Goal: Task Accomplishment & Management: Use online tool/utility

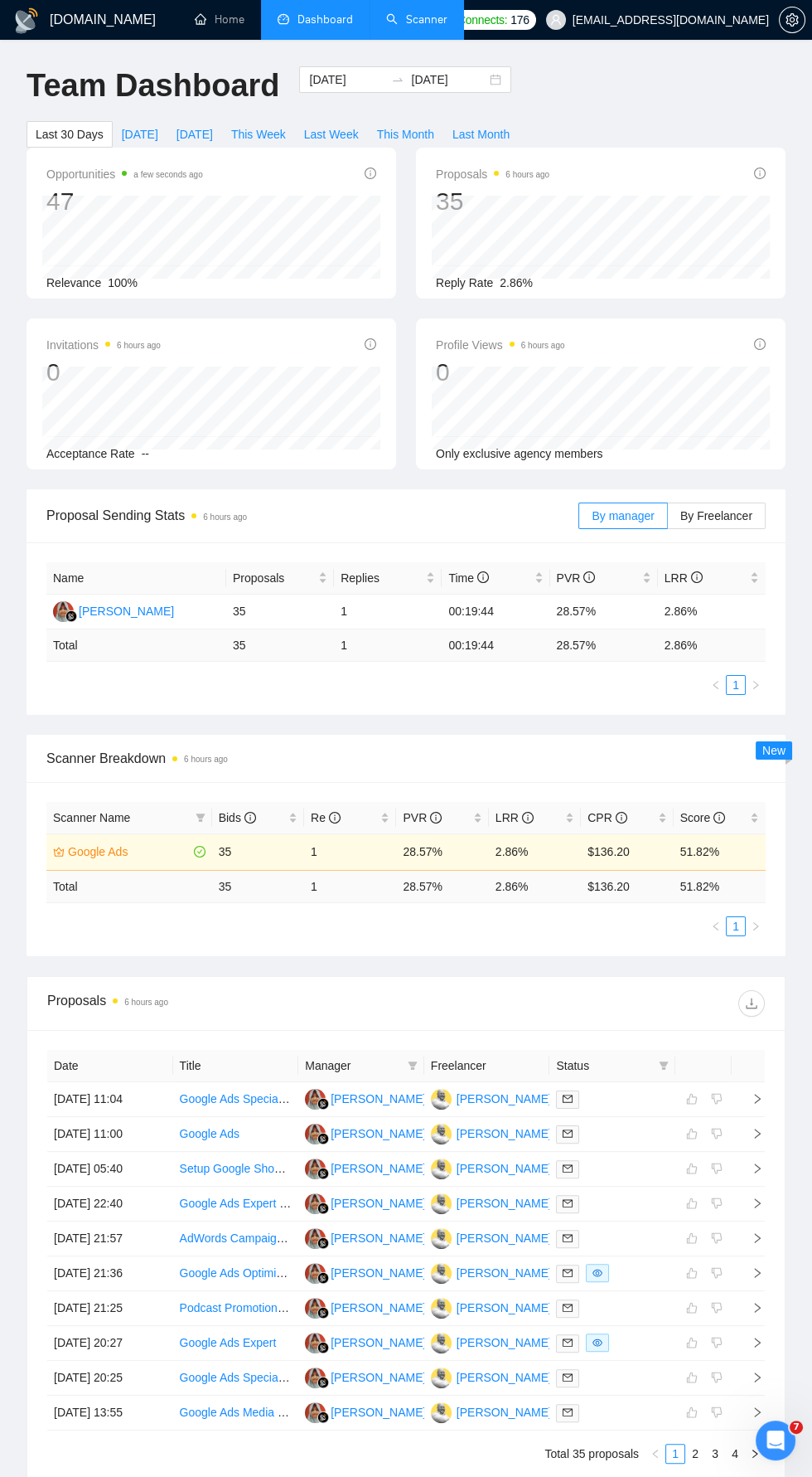
click at [420, 20] on link "Scanner" at bounding box center [417, 19] width 61 height 14
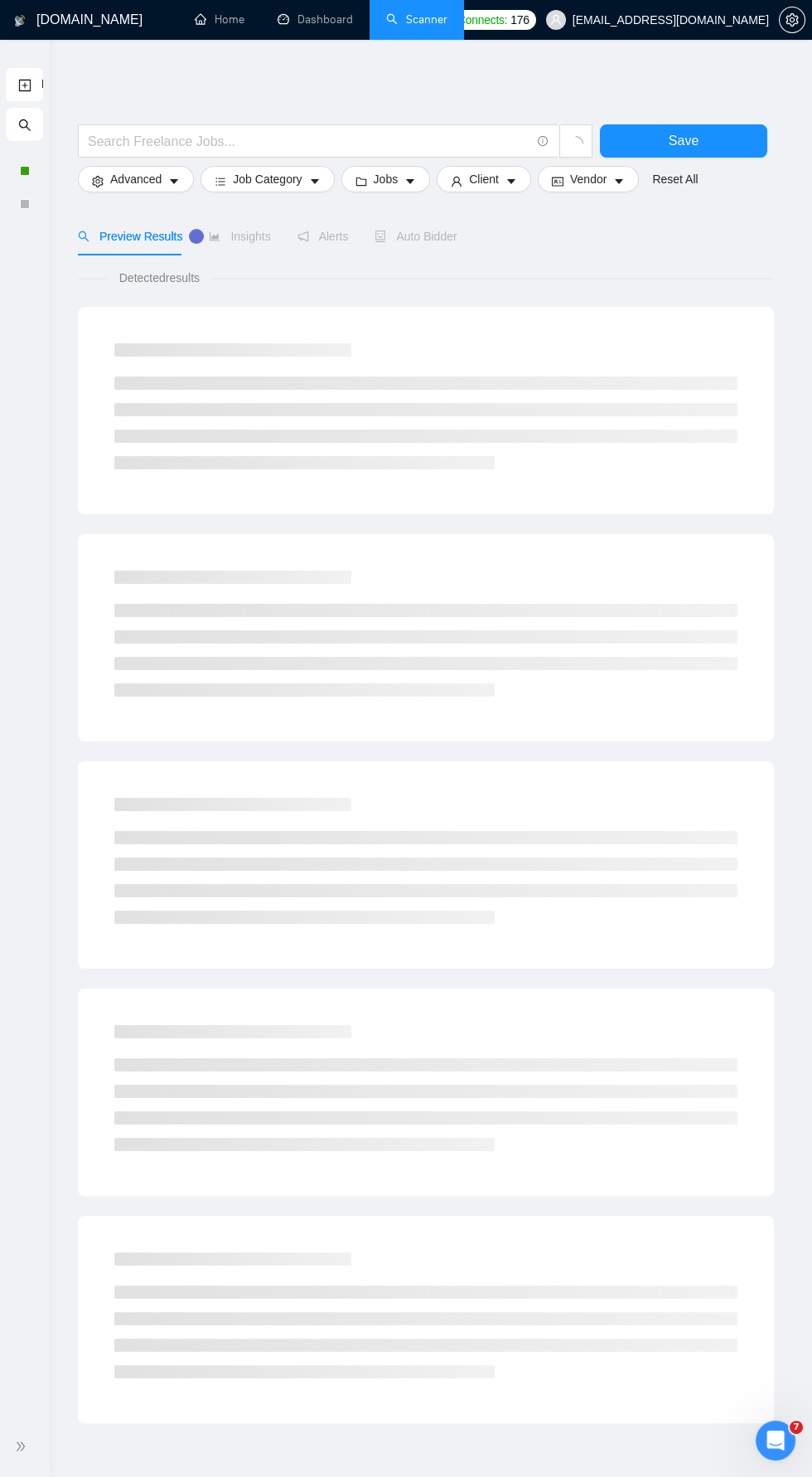
click at [22, 1446] on icon "double-right" at bounding box center [20, 1445] width 11 height 11
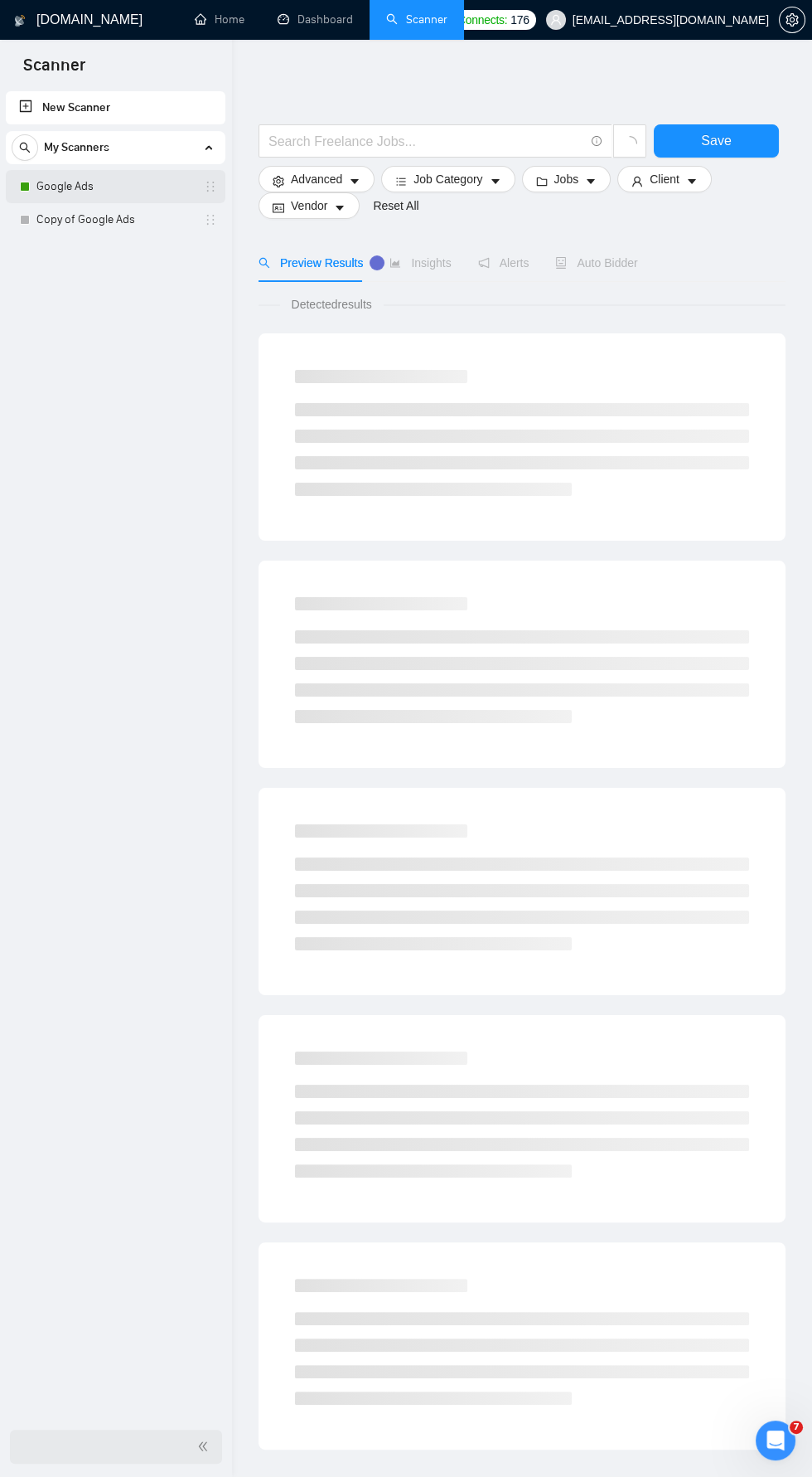
click at [97, 180] on link "Google Ads" at bounding box center [115, 186] width 157 height 34
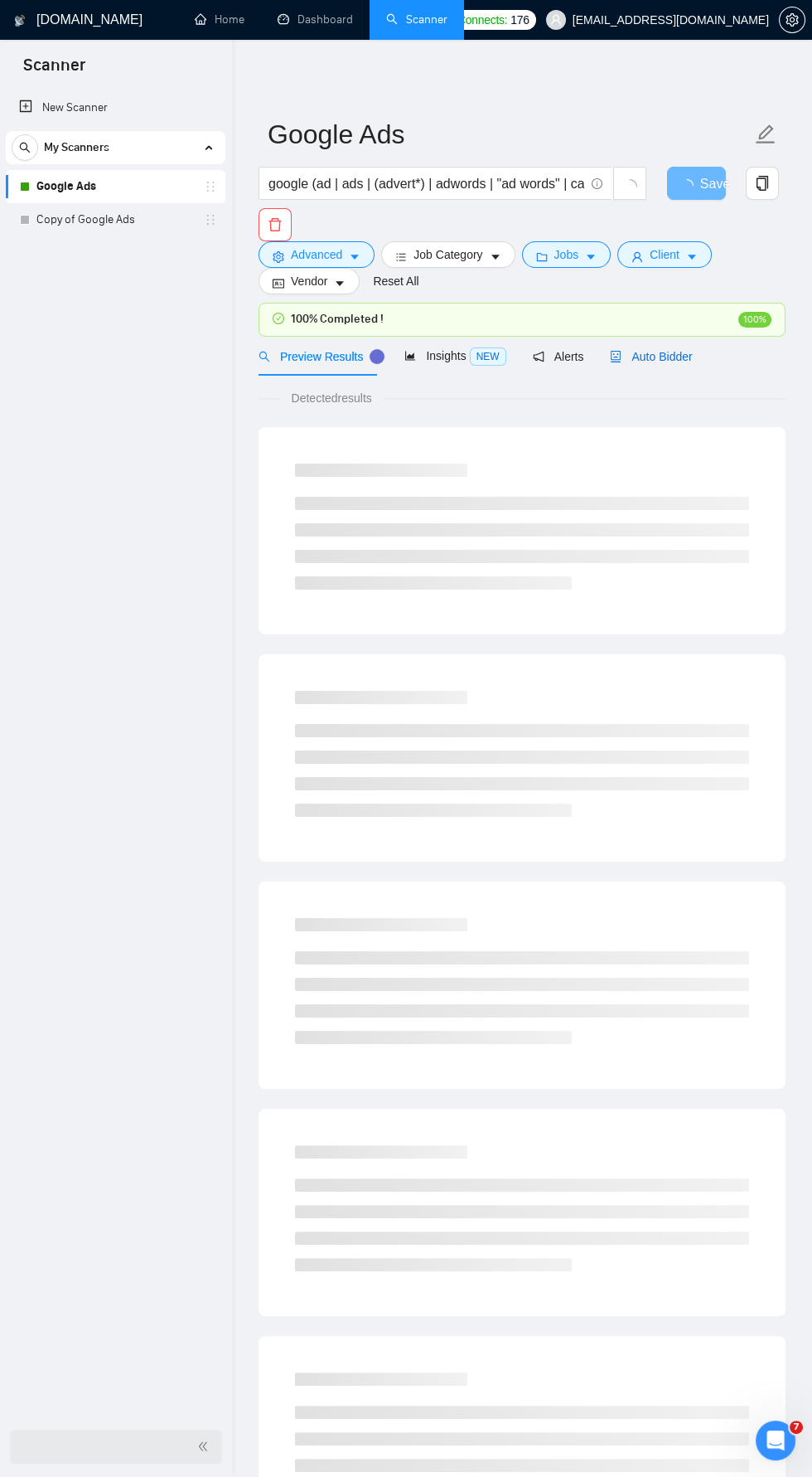
click at [647, 361] on span "Auto Bidder" at bounding box center [651, 357] width 82 height 13
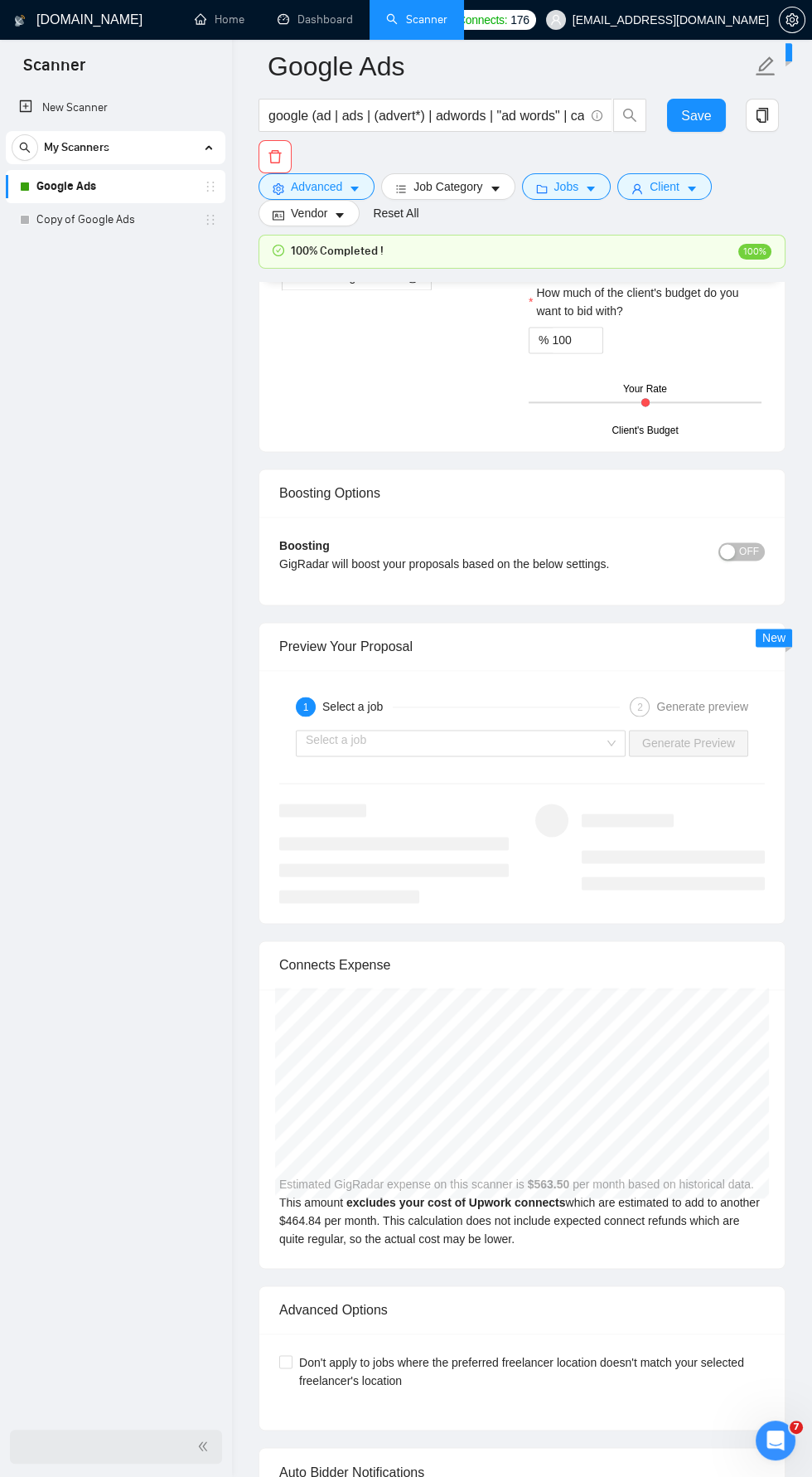
scroll to position [3167, 0]
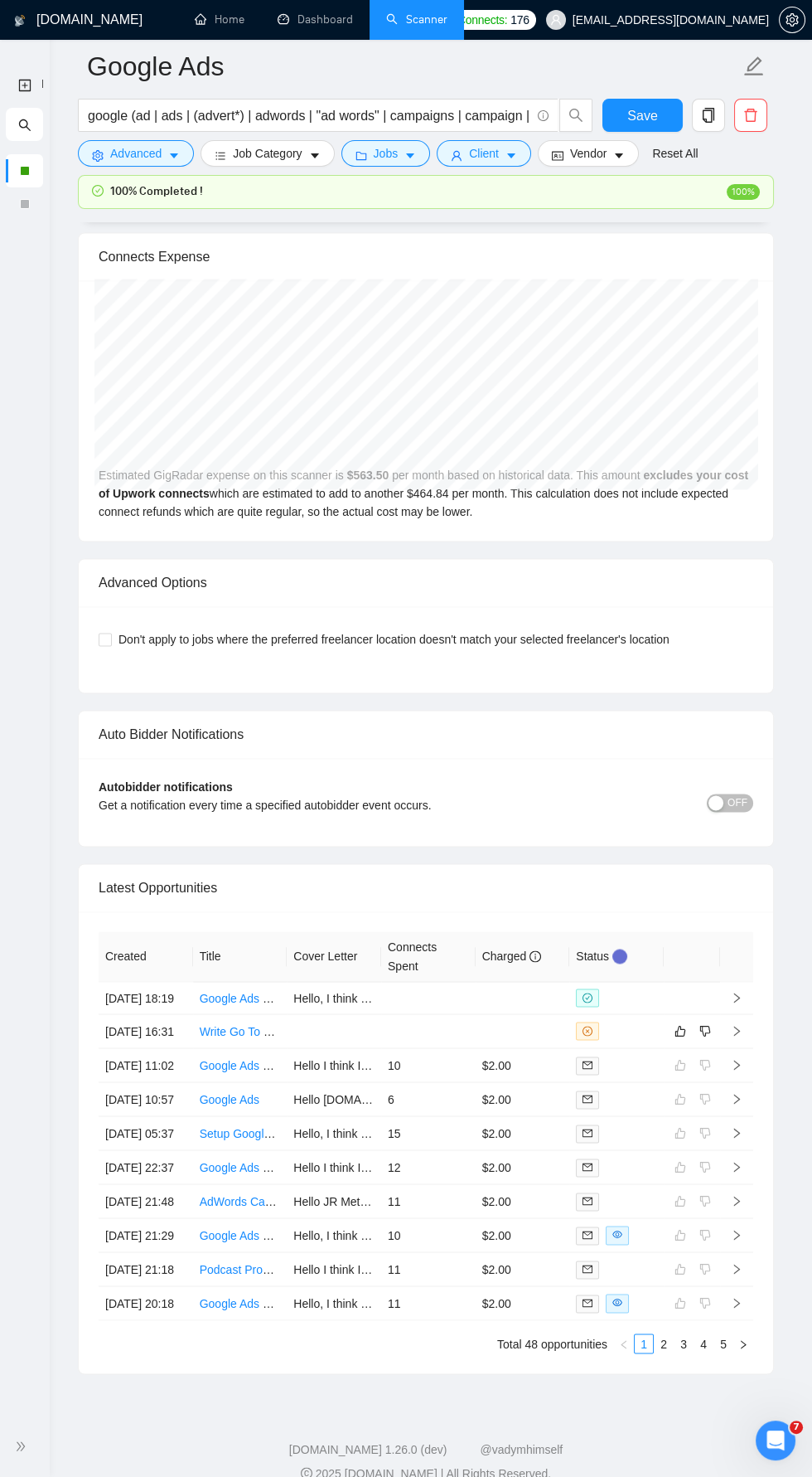
scroll to position [3613, 0]
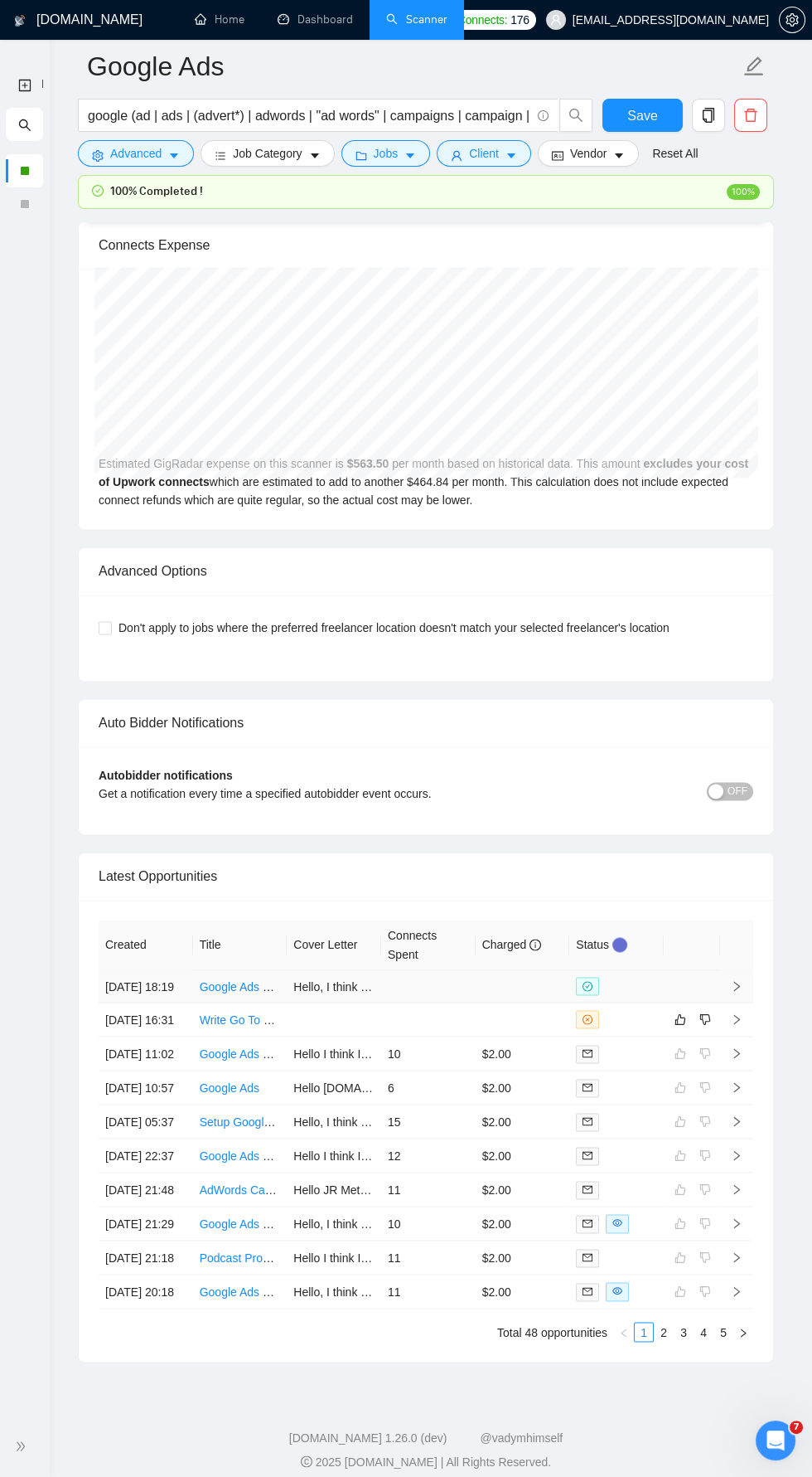
click at [226, 979] on link "Google Ads Optimization Specialist Needed" at bounding box center [312, 985] width 224 height 13
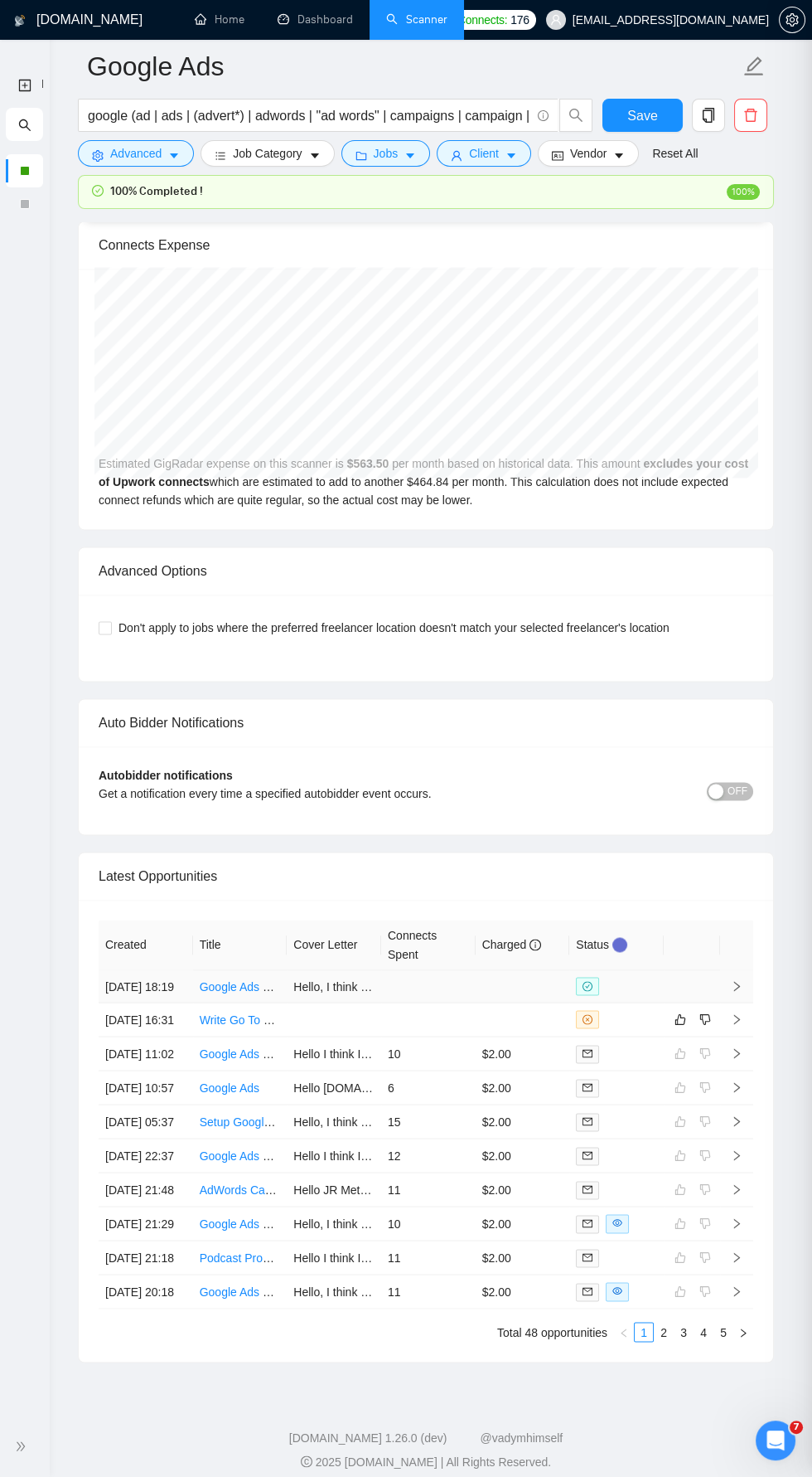
scroll to position [3682, 0]
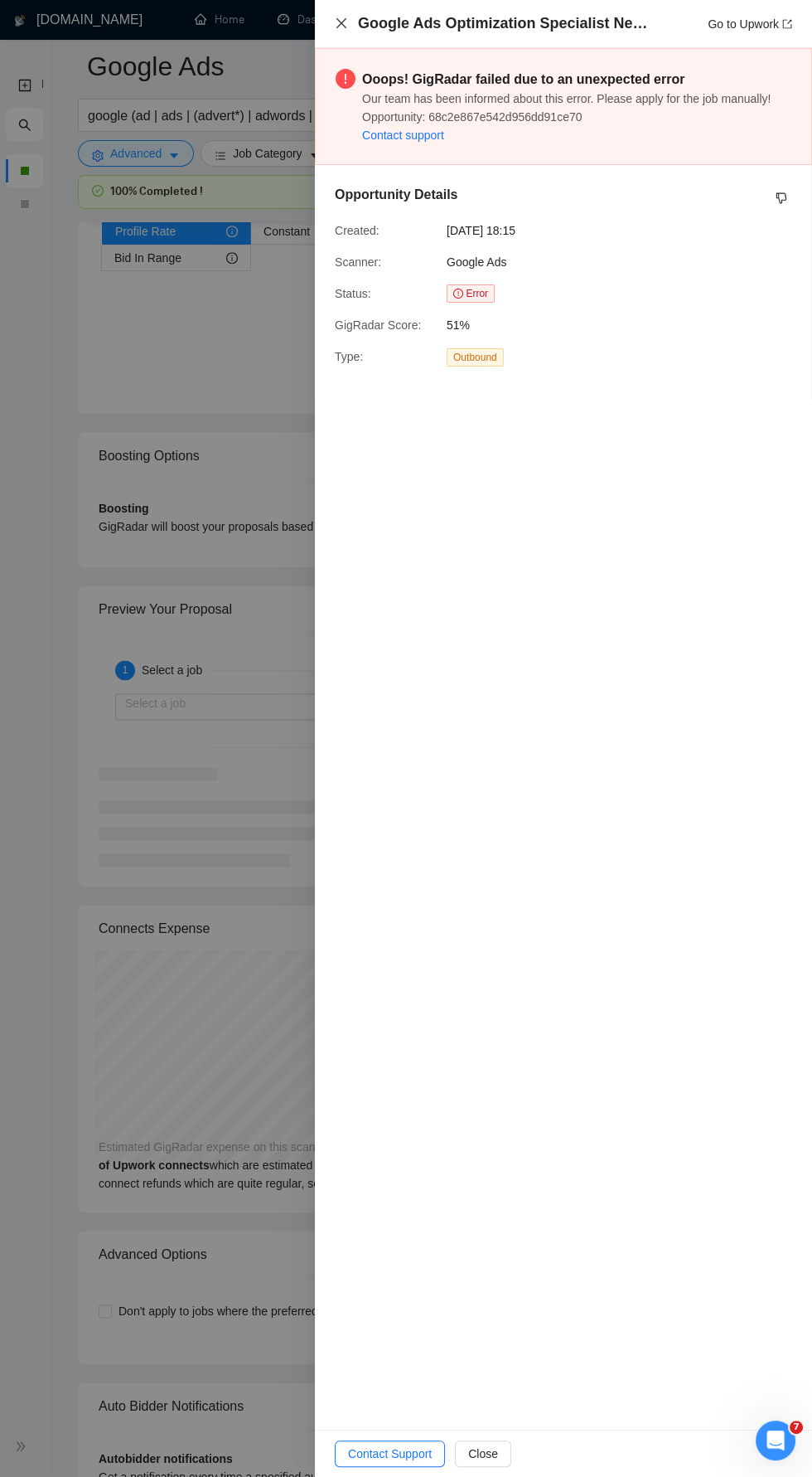
click at [341, 23] on icon "close" at bounding box center [341, 23] width 10 height 10
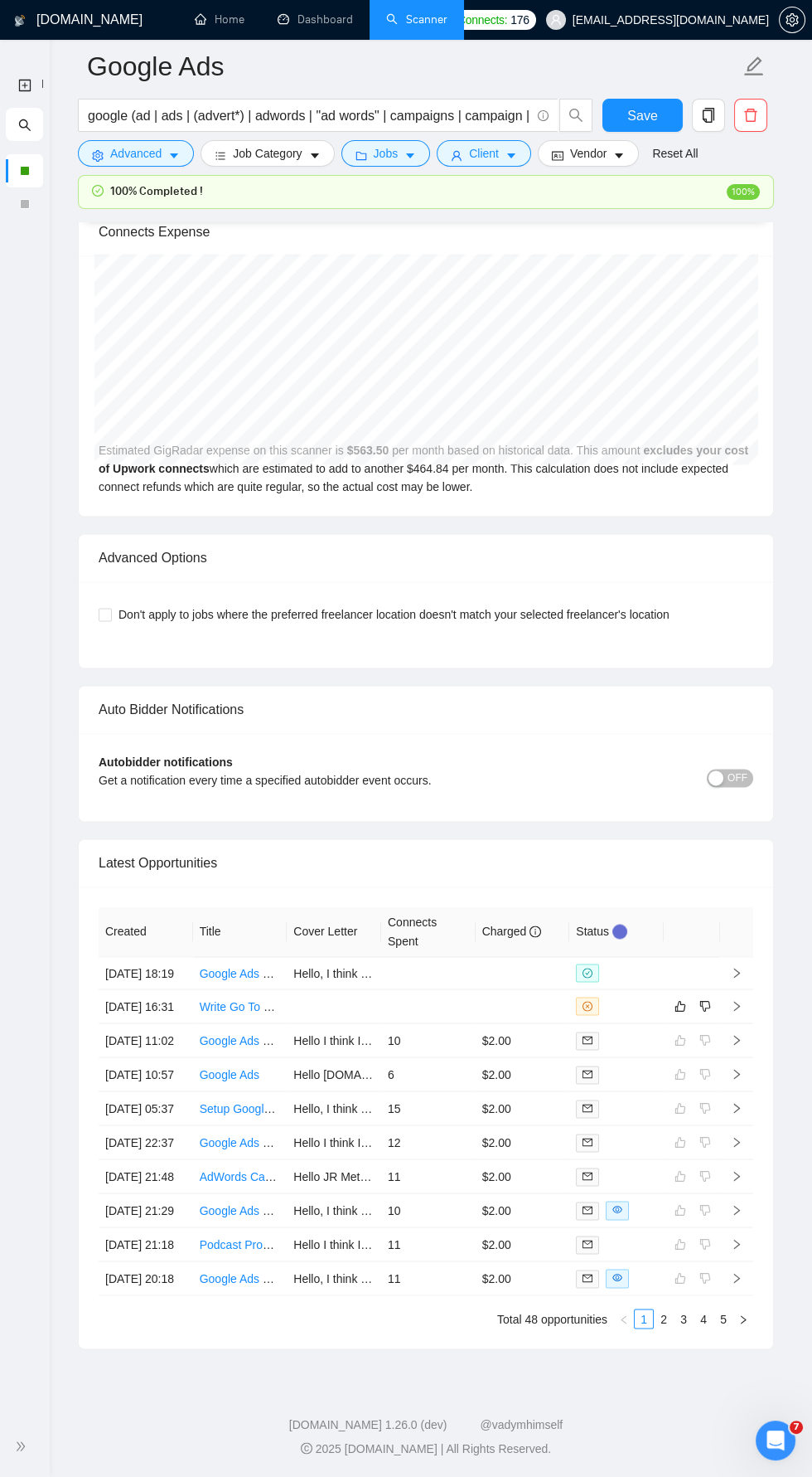
scroll to position [3593, 0]
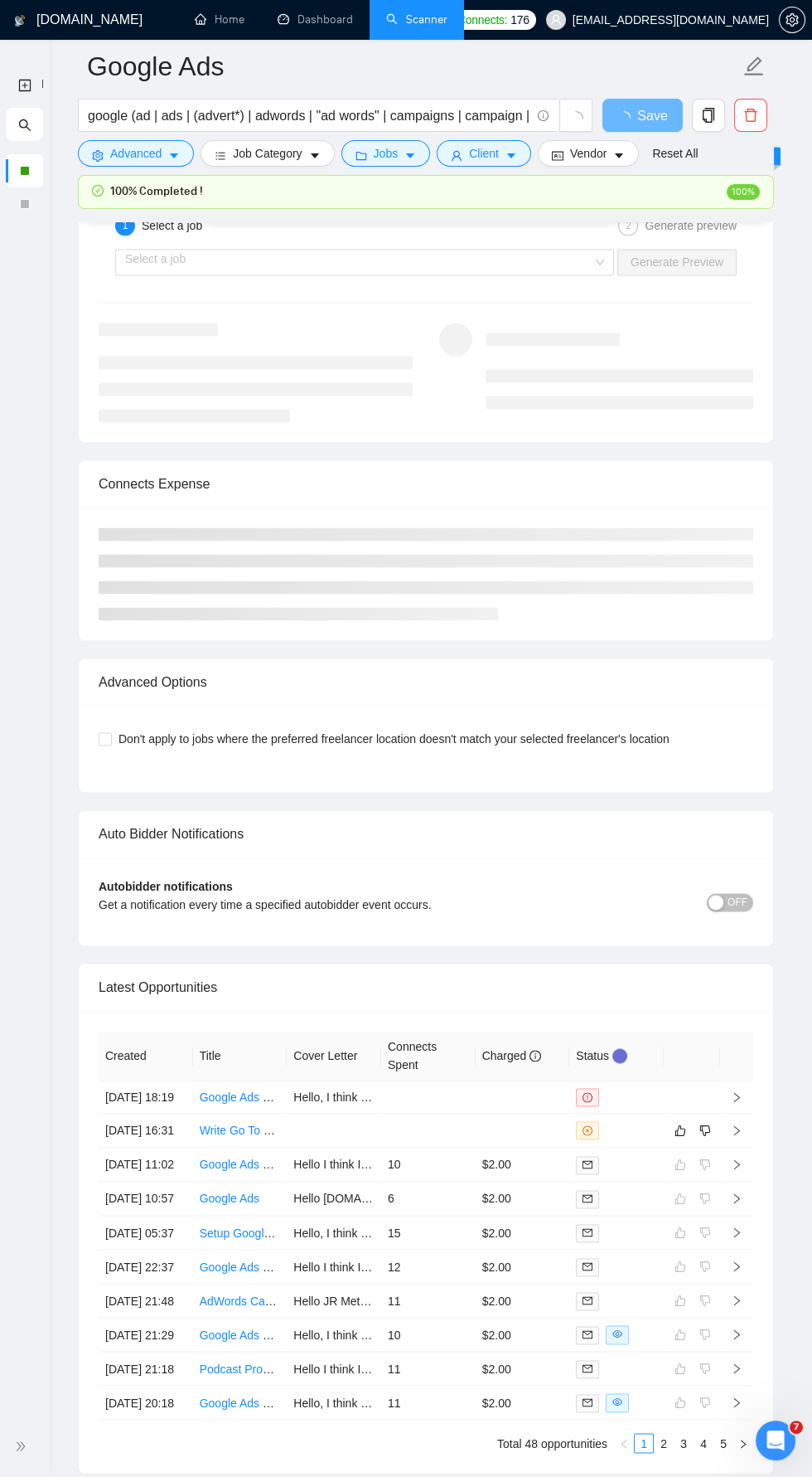
scroll to position [3593, 0]
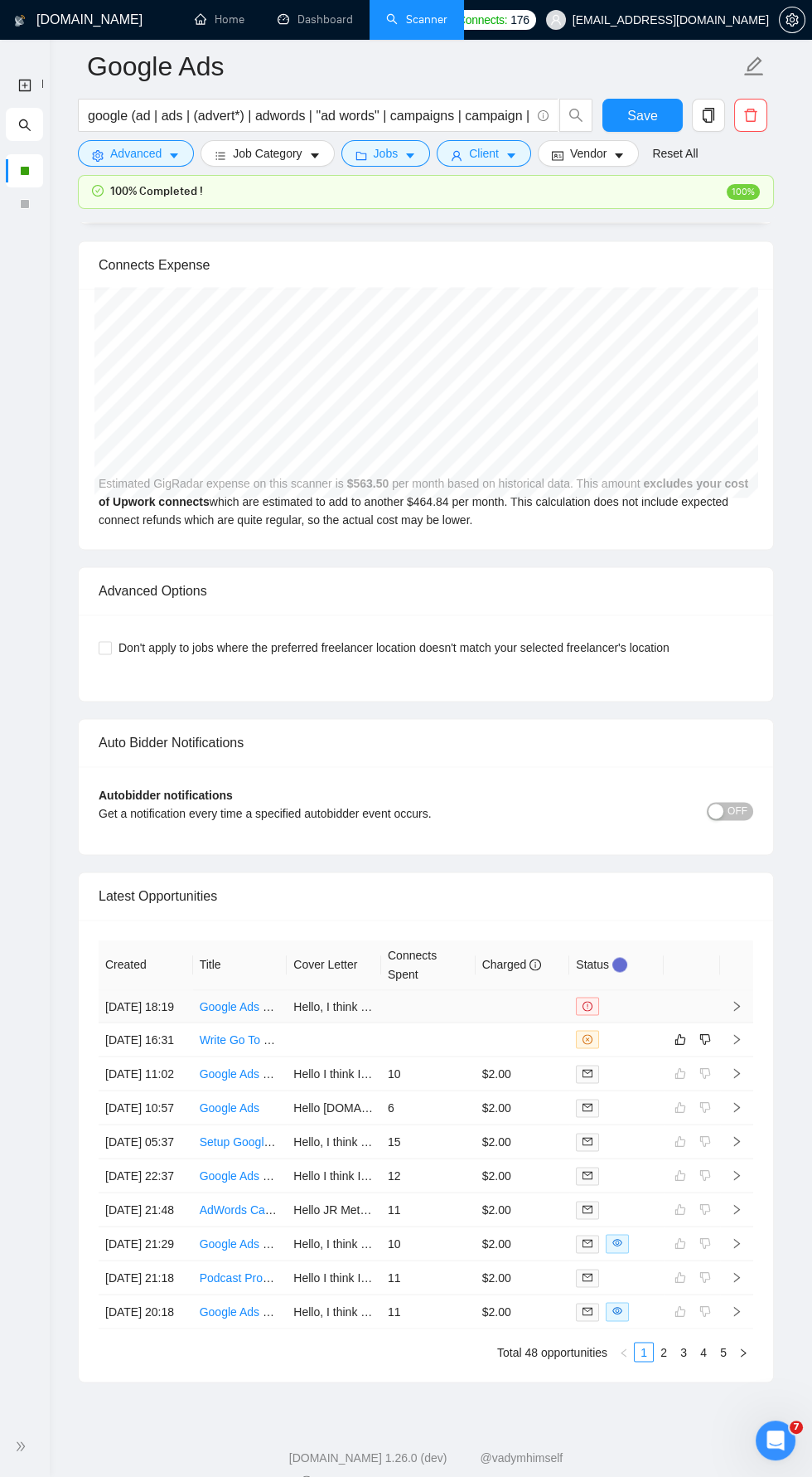
click at [737, 1000] on icon "right" at bounding box center [737, 1006] width 11 height 11
